Goal: Entertainment & Leisure: Consume media (video, audio)

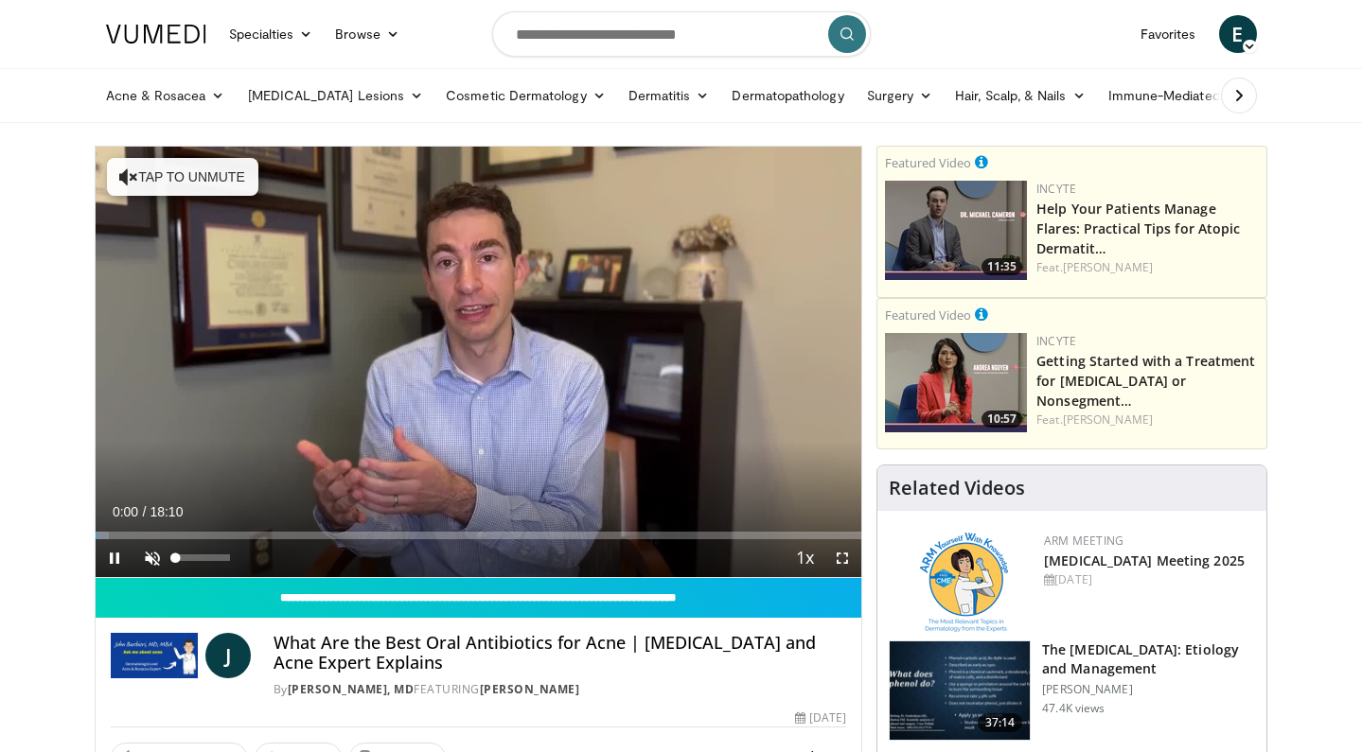
click at [149, 556] on span "Video Player" at bounding box center [152, 558] width 38 height 38
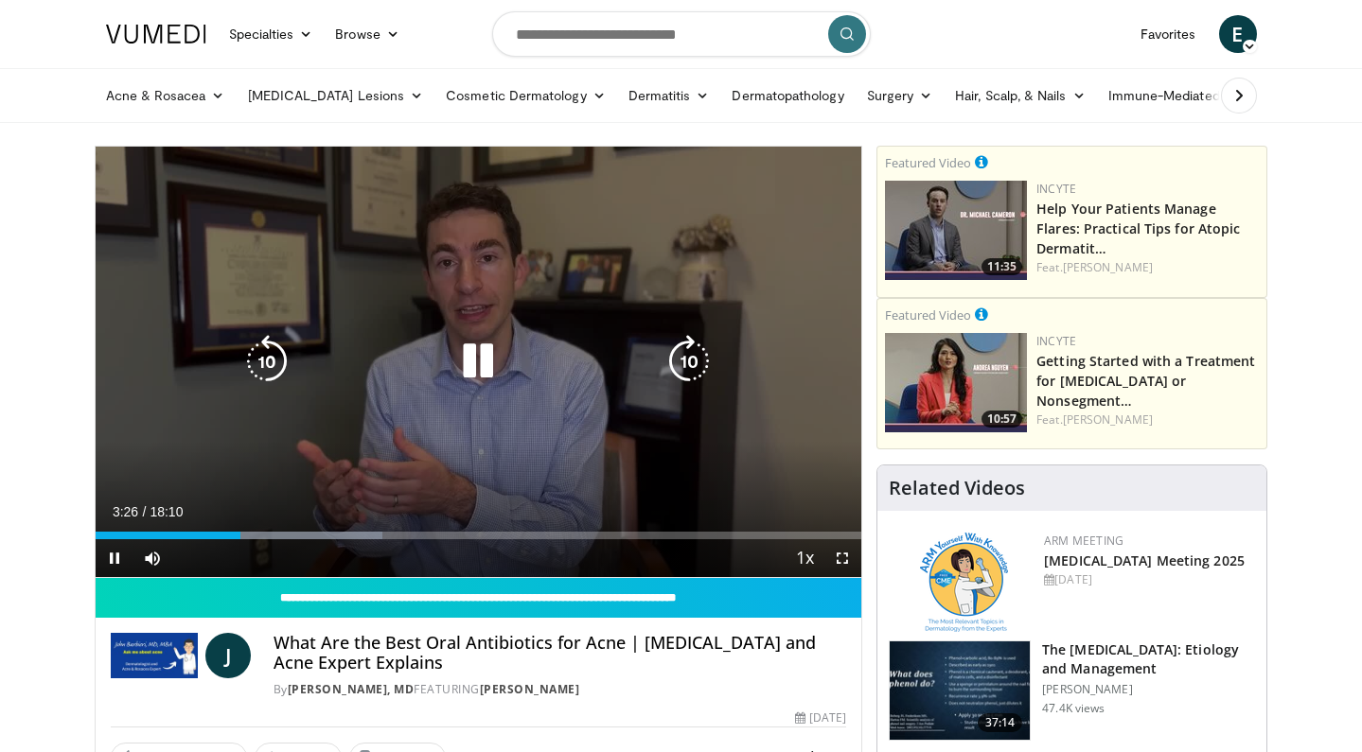
click at [271, 356] on icon "Video Player" at bounding box center [266, 361] width 53 height 53
click at [270, 356] on icon "Video Player" at bounding box center [266, 361] width 53 height 53
click at [270, 361] on icon "Video Player" at bounding box center [266, 361] width 53 height 53
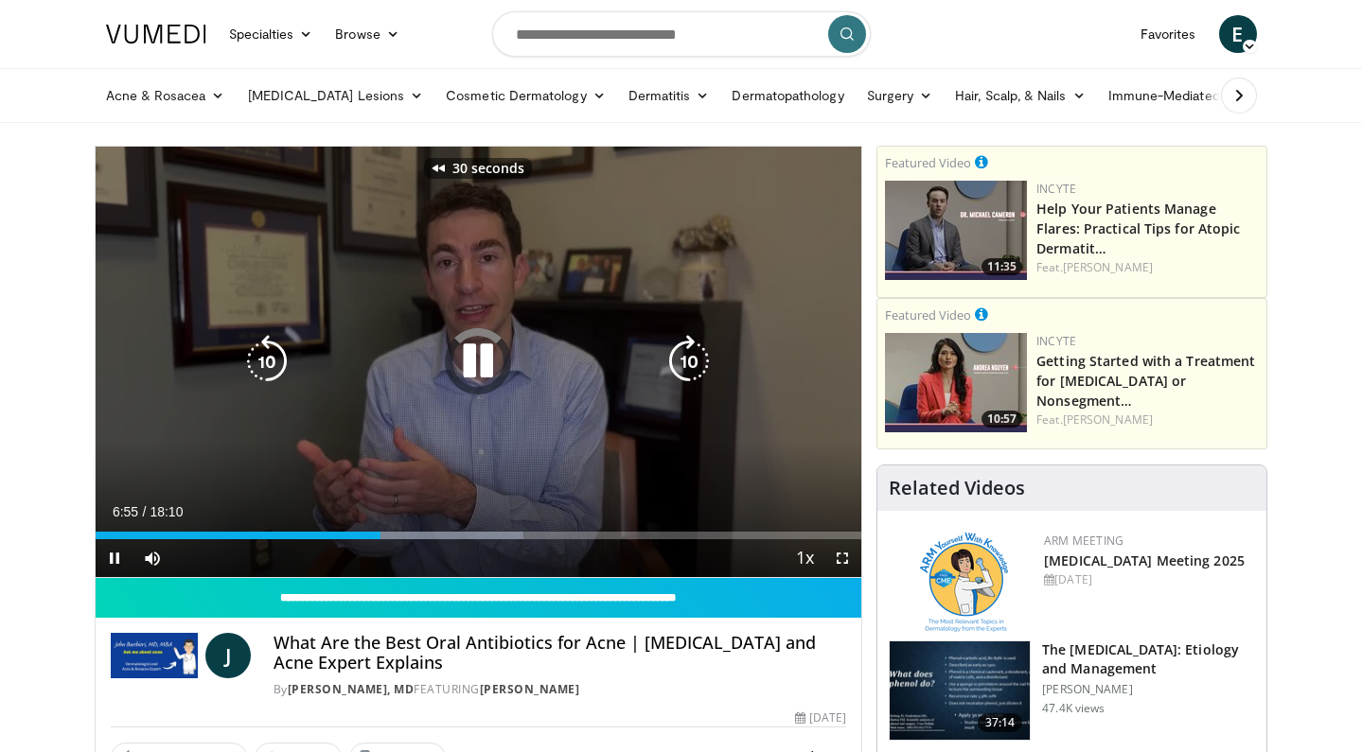
click at [270, 361] on icon "Video Player" at bounding box center [266, 361] width 53 height 53
click at [270, 355] on icon "Video Player" at bounding box center [266, 361] width 53 height 53
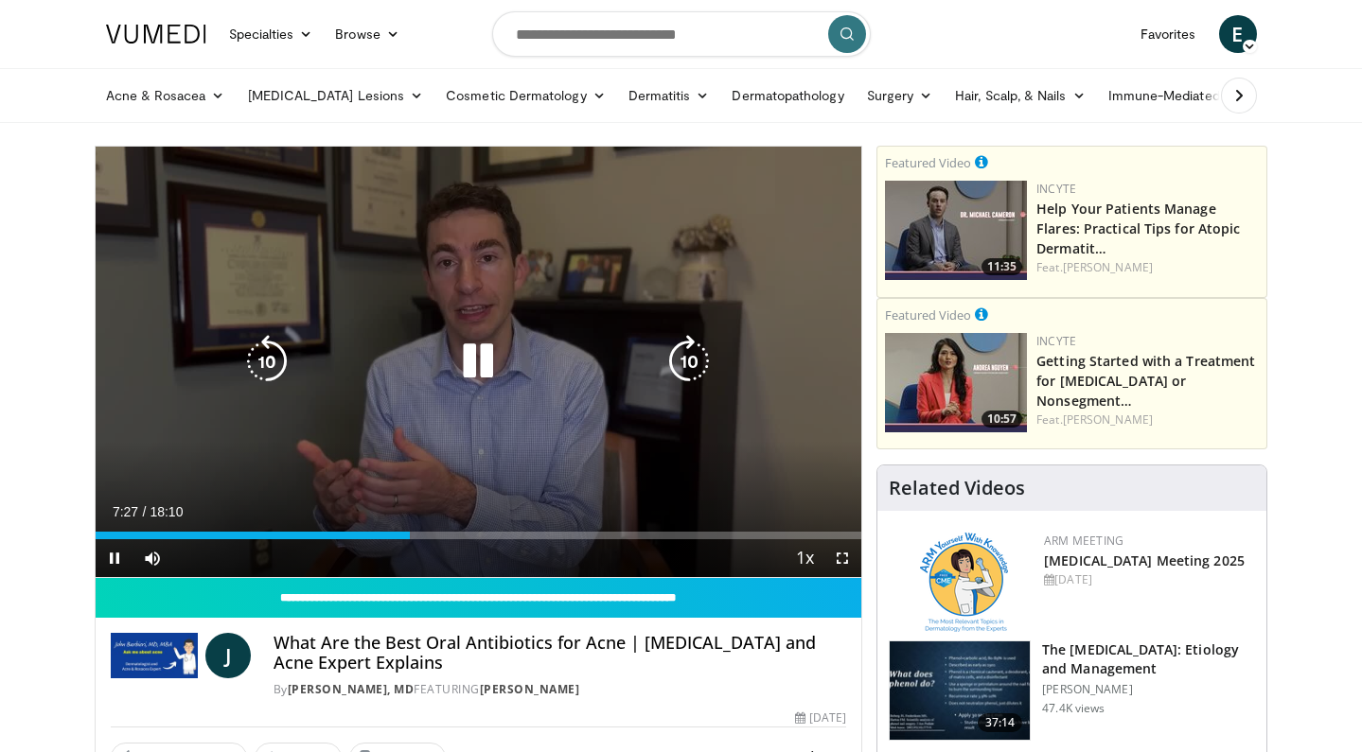
click at [484, 359] on icon "Video Player" at bounding box center [477, 361] width 53 height 53
